Goal: Information Seeking & Learning: Learn about a topic

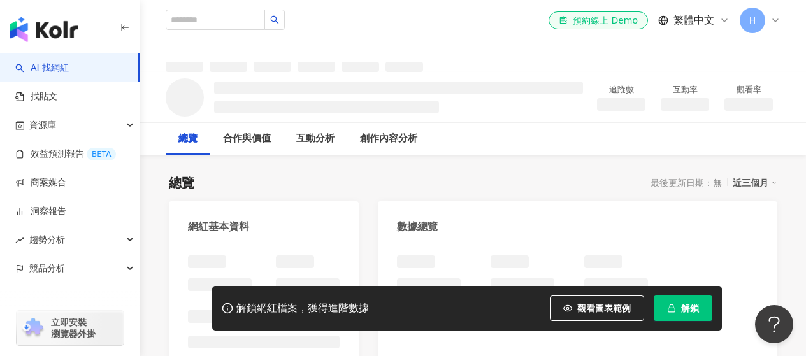
click at [695, 309] on span "解鎖" at bounding box center [690, 308] width 18 height 10
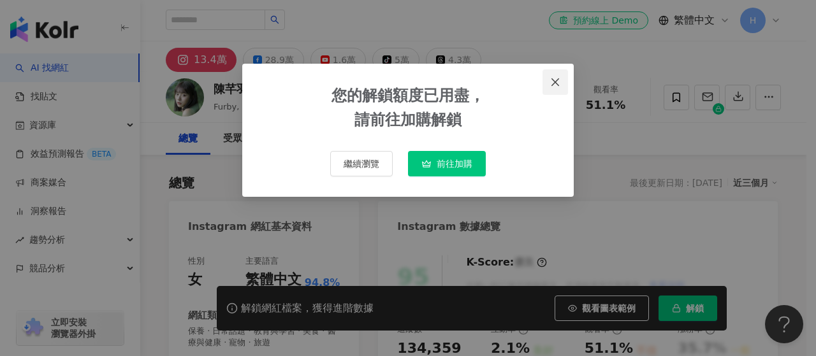
click at [564, 76] on button "Close" at bounding box center [554, 81] width 25 height 25
click at [558, 82] on div "您的解鎖額度已用盡， 請前往加購解鎖 繼續瀏覽 前往加購" at bounding box center [408, 178] width 816 height 356
click at [553, 82] on div "您的解鎖額度已用盡， 請前往加購解鎖 繼續瀏覽 前往加購" at bounding box center [408, 178] width 816 height 356
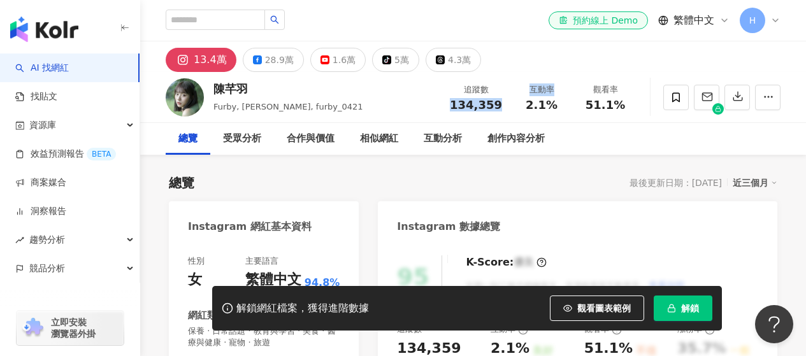
drag, startPoint x: 456, startPoint y: 102, endPoint x: 521, endPoint y: 101, distance: 65.6
click at [521, 101] on div "追蹤數 134,359 互動率 2.1% 觀看率 51.1%" at bounding box center [539, 97] width 195 height 38
drag, startPoint x: 442, startPoint y: 119, endPoint x: 458, endPoint y: 108, distance: 19.6
click at [444, 119] on div "[PERSON_NAME], [PERSON_NAME], furby_0421 追蹤數 134,359 互動率 2.1% 觀看率 51.1%" at bounding box center [473, 97] width 666 height 50
click at [476, 106] on span "134,359" at bounding box center [476, 104] width 52 height 13
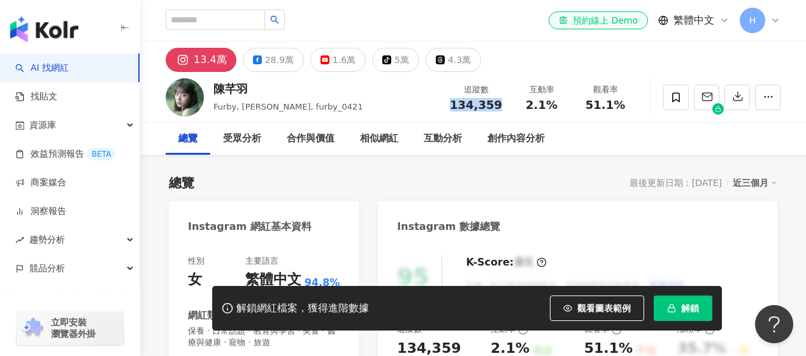
click at [476, 106] on span "134,359" at bounding box center [476, 104] width 52 height 13
copy span "134,359"
drag, startPoint x: 525, startPoint y: 103, endPoint x: 556, endPoint y: 104, distance: 30.6
click at [556, 104] on div "2.1%" at bounding box center [541, 105] width 48 height 13
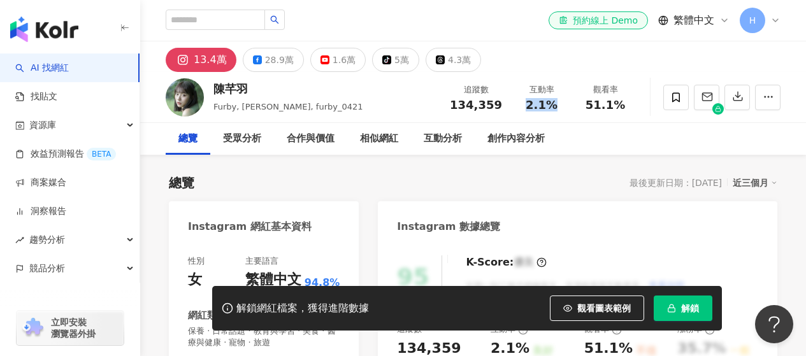
copy span "2.1%"
drag, startPoint x: 490, startPoint y: 8, endPoint x: 473, endPoint y: 0, distance: 18.5
click at [489, 8] on div "el-icon-cs 預約線上 Demo 繁體中文 H" at bounding box center [473, 20] width 615 height 41
click at [250, 13] on input "search" at bounding box center [215, 20] width 99 height 20
click at [237, 22] on input "search" at bounding box center [215, 20] width 99 height 20
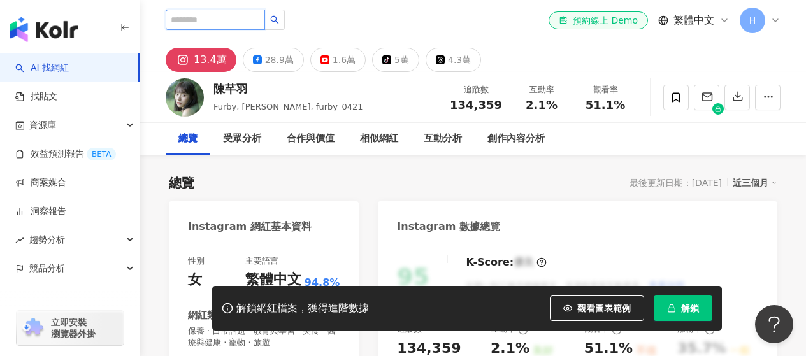
click at [211, 18] on input "search" at bounding box center [215, 20] width 99 height 20
paste input "**********"
type input "**********"
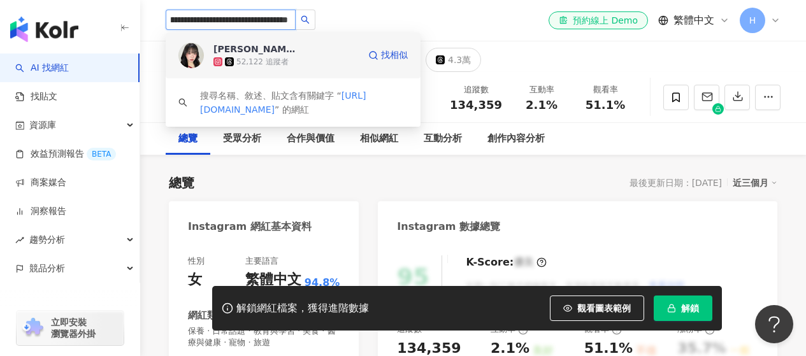
click at [198, 55] on img at bounding box center [190, 55] width 25 height 25
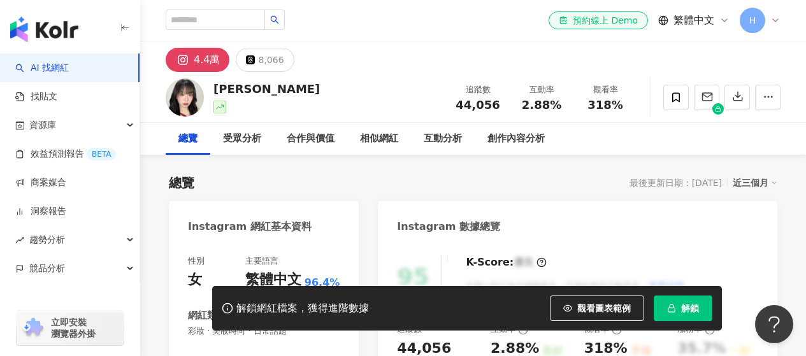
click at [514, 105] on div "追蹤數 44,056 互動率 2.88% 觀看率 318%" at bounding box center [541, 97] width 191 height 38
click at [506, 107] on div "追蹤數 44,056" at bounding box center [478, 96] width 64 height 27
drag, startPoint x: 498, startPoint y: 103, endPoint x: 798, endPoint y: 53, distance: 303.7
click at [452, 108] on div "追蹤數 44,056" at bounding box center [478, 96] width 64 height 27
copy span "44,056"
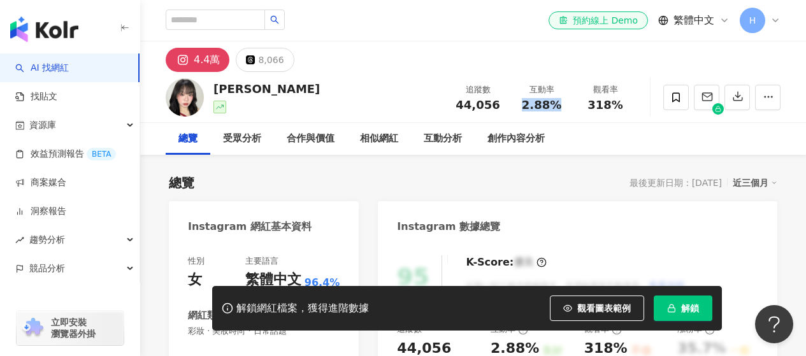
drag, startPoint x: 523, startPoint y: 107, endPoint x: 564, endPoint y: 103, distance: 41.0
click at [564, 103] on div "2.88%" at bounding box center [541, 105] width 48 height 13
copy span "2.88%"
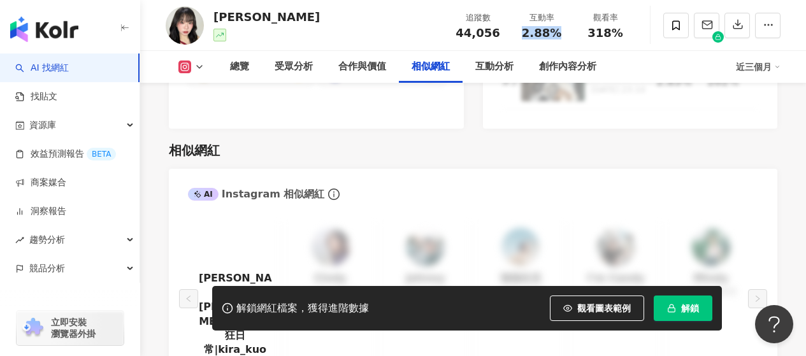
scroll to position [2358, 0]
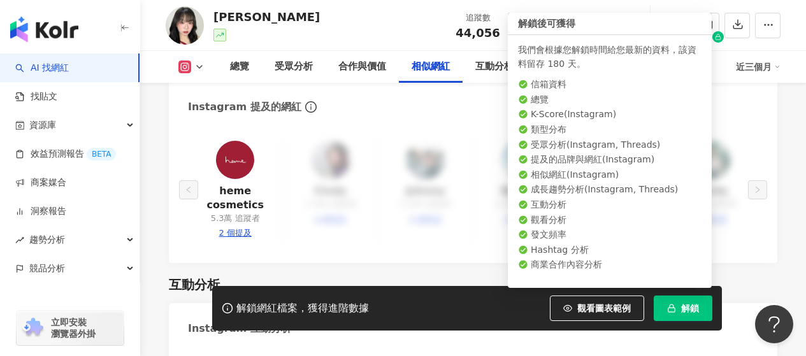
click at [690, 314] on span "解鎖" at bounding box center [690, 308] width 18 height 10
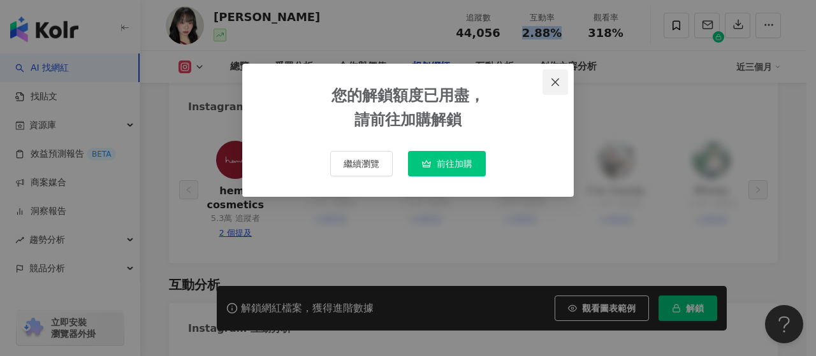
click at [554, 82] on icon "close" at bounding box center [555, 82] width 10 height 10
